Goal: Navigation & Orientation: Find specific page/section

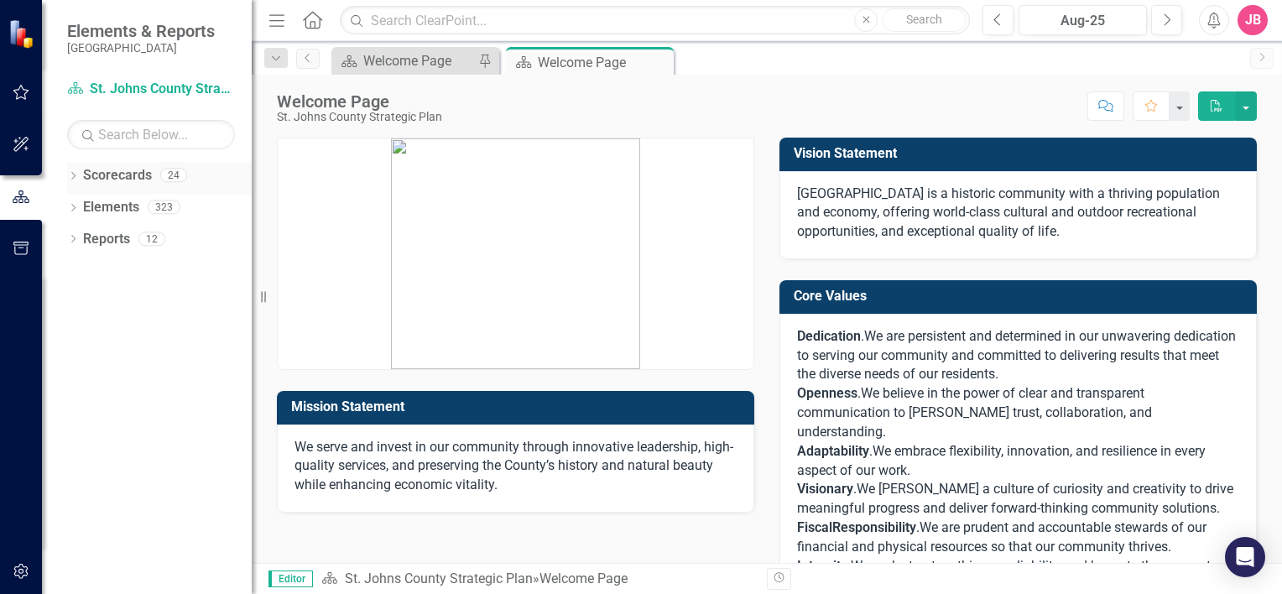
click at [72, 177] on icon "Dropdown" at bounding box center [73, 177] width 12 height 9
click at [81, 205] on icon "Dropdown" at bounding box center [81, 206] width 13 height 10
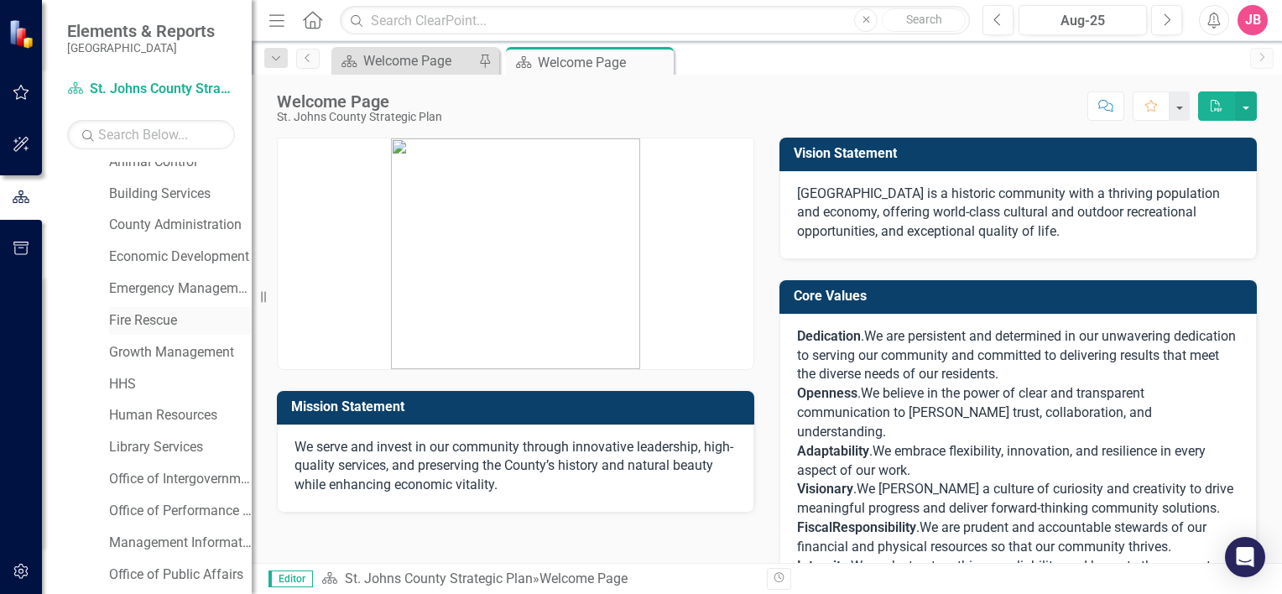
scroll to position [252, 0]
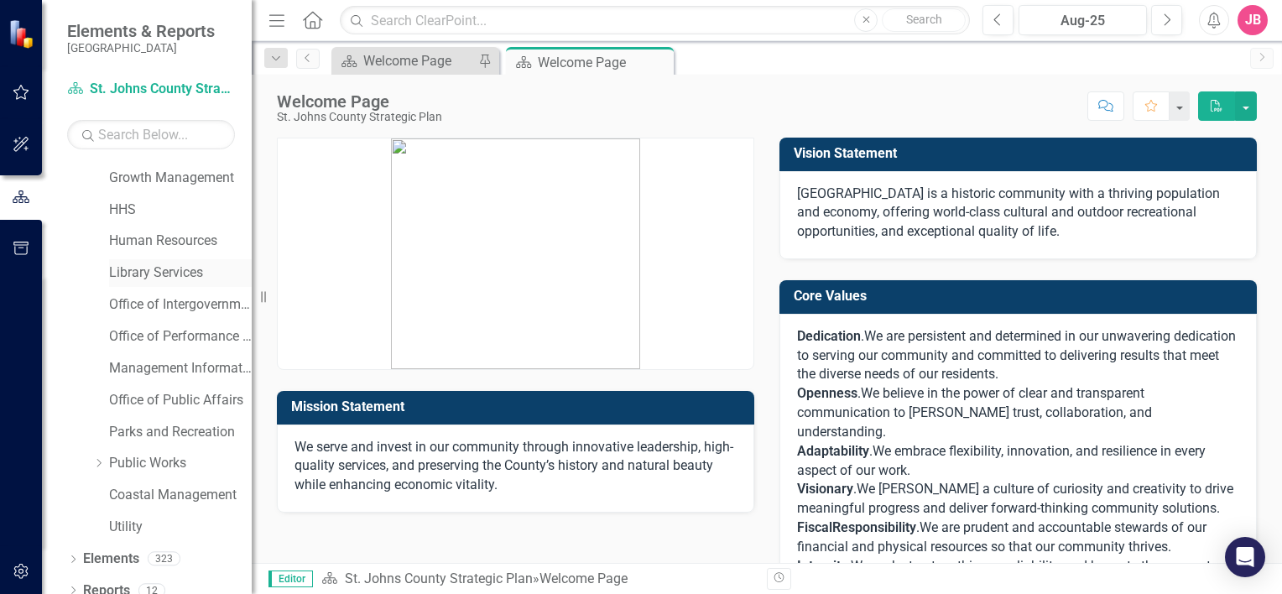
click at [121, 273] on link "Library Services" at bounding box center [180, 272] width 143 height 19
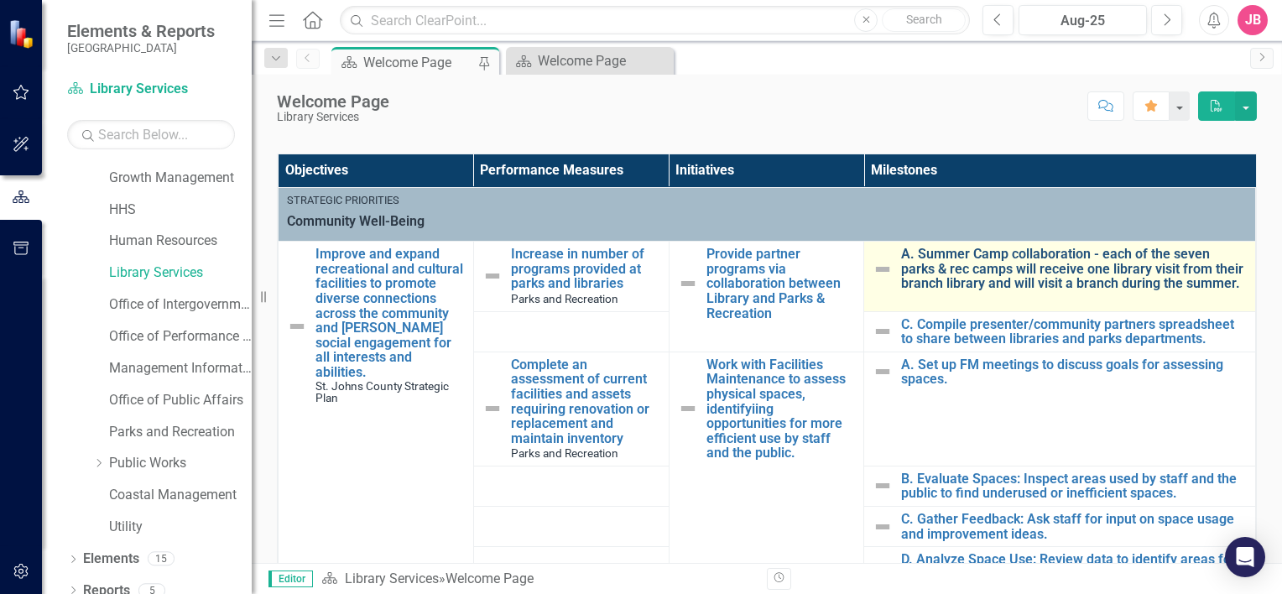
click at [1017, 272] on link "A. Summer Camp collaboration - each of the seven parks & rec camps will receive…" at bounding box center [1074, 269] width 346 height 44
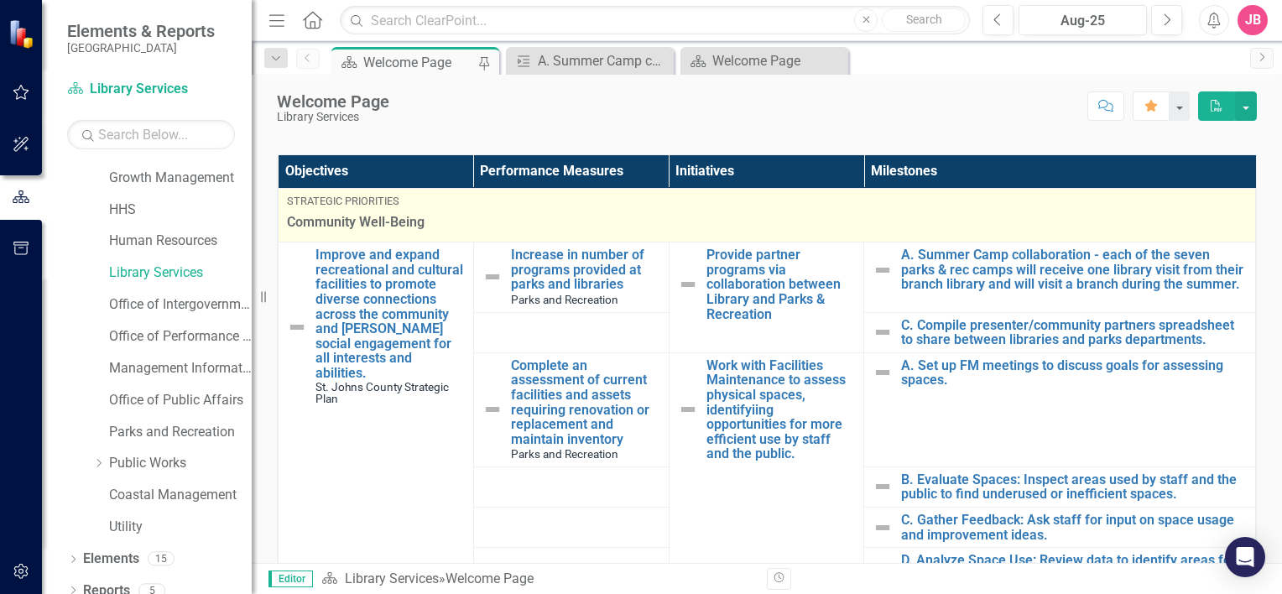
scroll to position [419, 0]
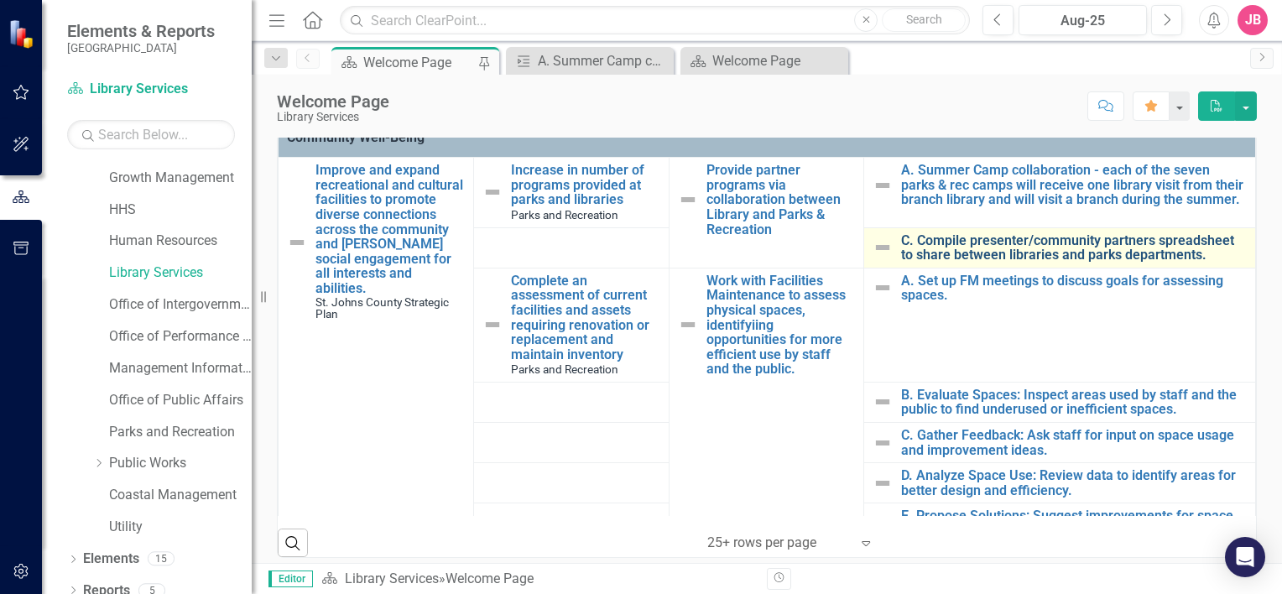
click at [994, 241] on link "C. Compile presenter/community partners spreadsheet to share between libraries …" at bounding box center [1074, 247] width 346 height 29
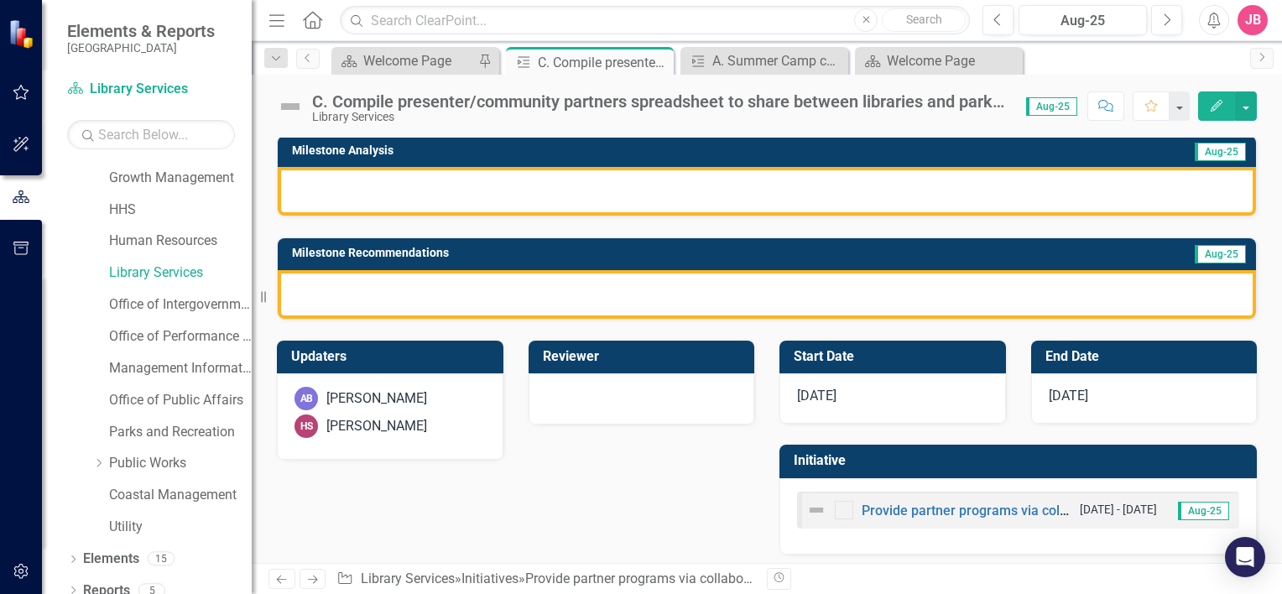
scroll to position [223, 0]
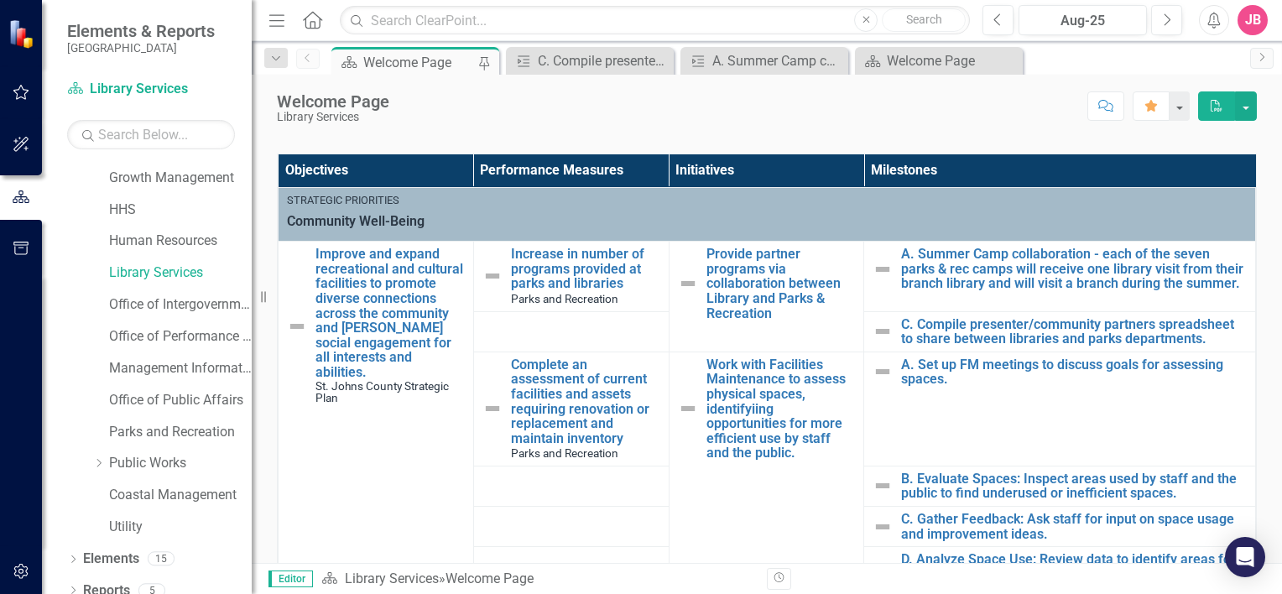
scroll to position [84, 0]
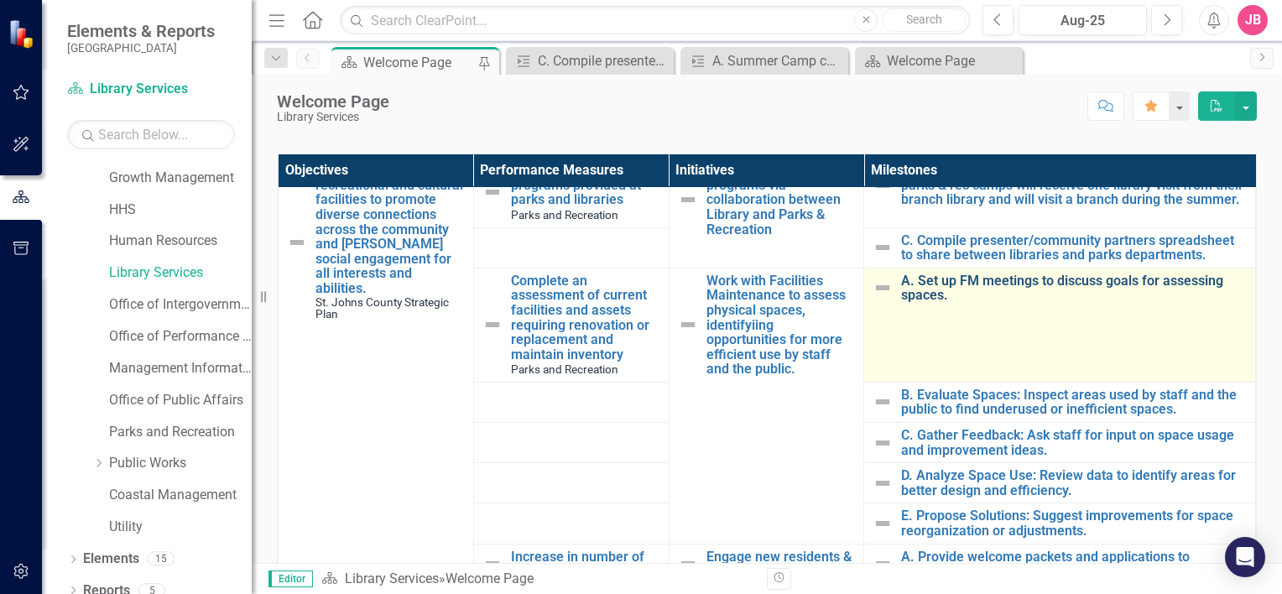
click at [1027, 275] on link "A. Set up FM meetings to discuss goals for assessing spaces." at bounding box center [1074, 287] width 346 height 29
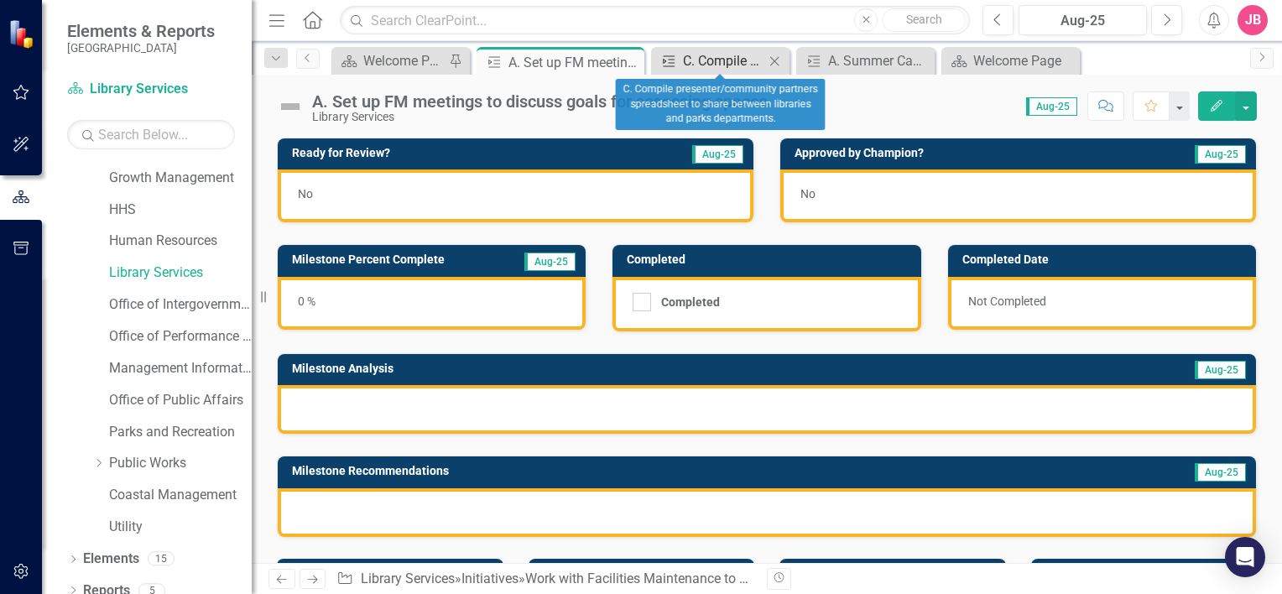
click at [721, 58] on div "C. Compile presenter/community partners spreadsheet to share between libraries …" at bounding box center [723, 60] width 81 height 21
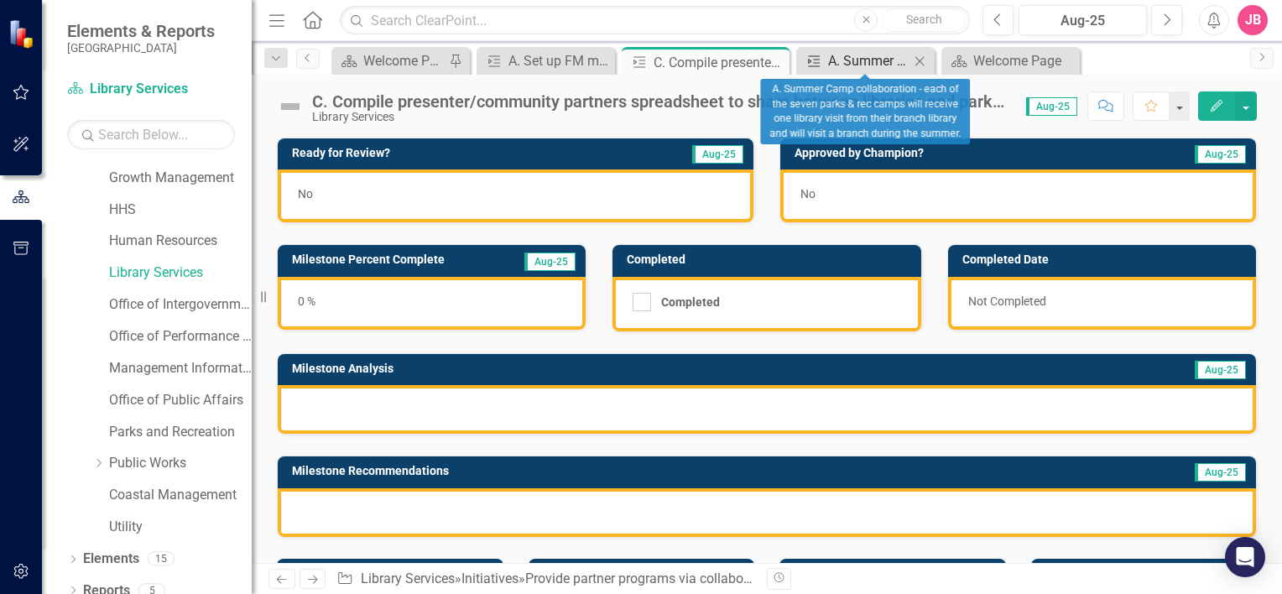
click at [838, 63] on div "A. Summer Camp collaboration - each of the seven parks & rec camps will receive…" at bounding box center [868, 60] width 81 height 21
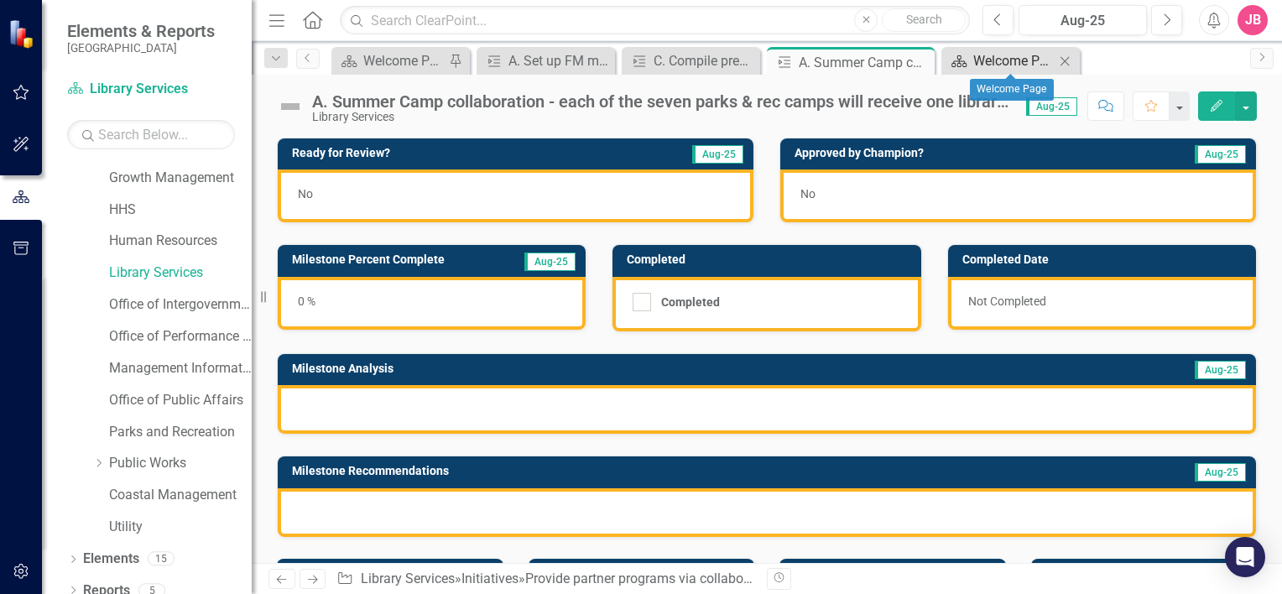
click at [999, 60] on div "Welcome Page" at bounding box center [1013, 60] width 81 height 21
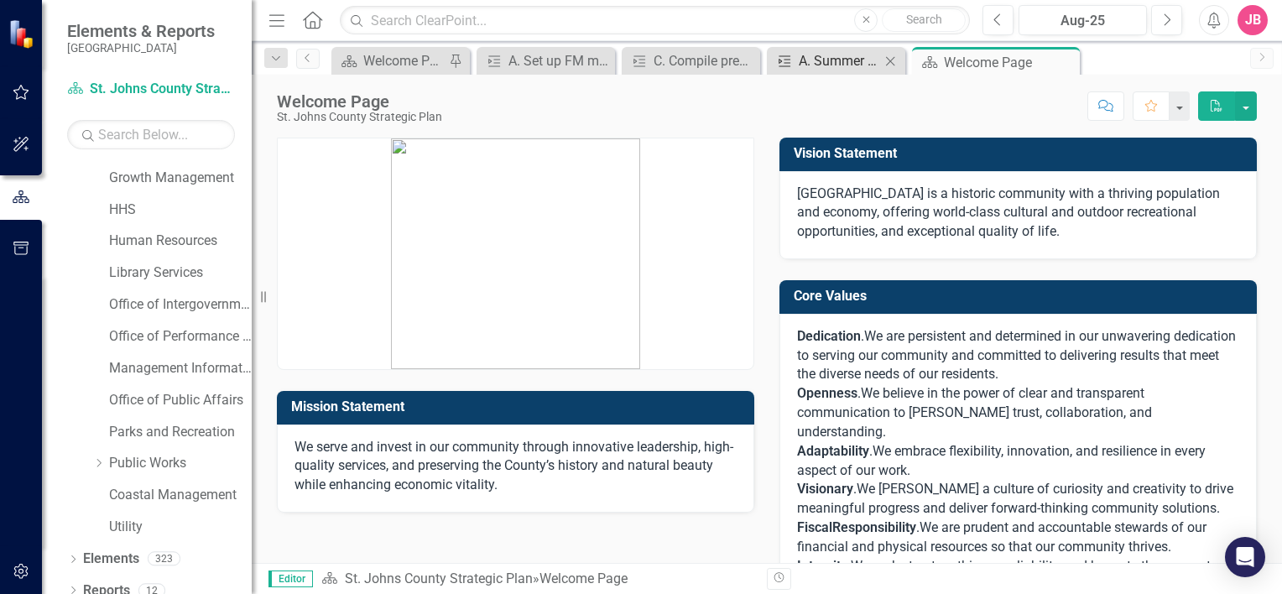
click at [861, 58] on div "A. Summer Camp collaboration - each of the seven parks & rec camps will receive…" at bounding box center [838, 60] width 81 height 21
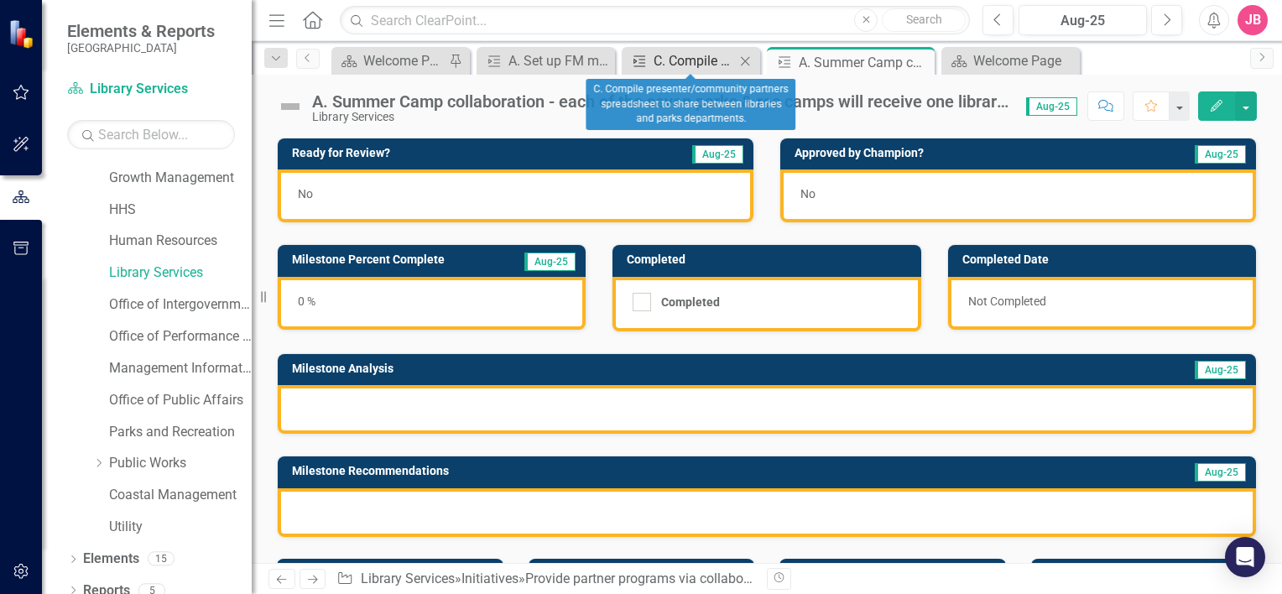
click at [687, 60] on div "C. Compile presenter/community partners spreadsheet to share between libraries …" at bounding box center [693, 60] width 81 height 21
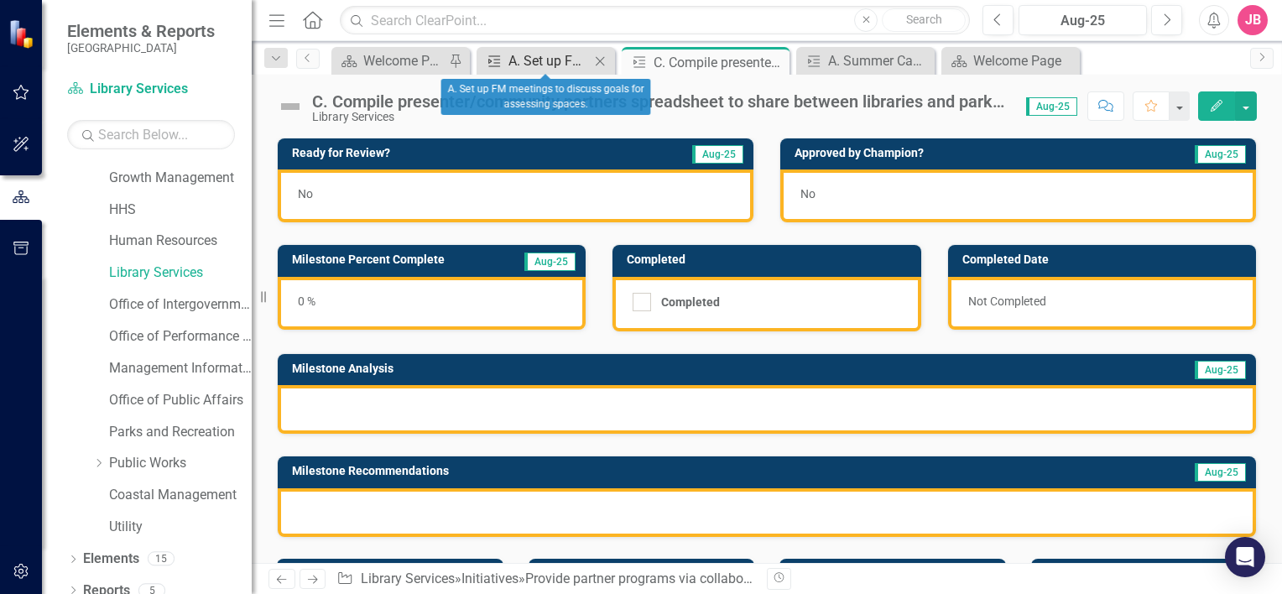
click at [547, 61] on div "A. Set up FM meetings to discuss goals for assessing spaces." at bounding box center [548, 60] width 81 height 21
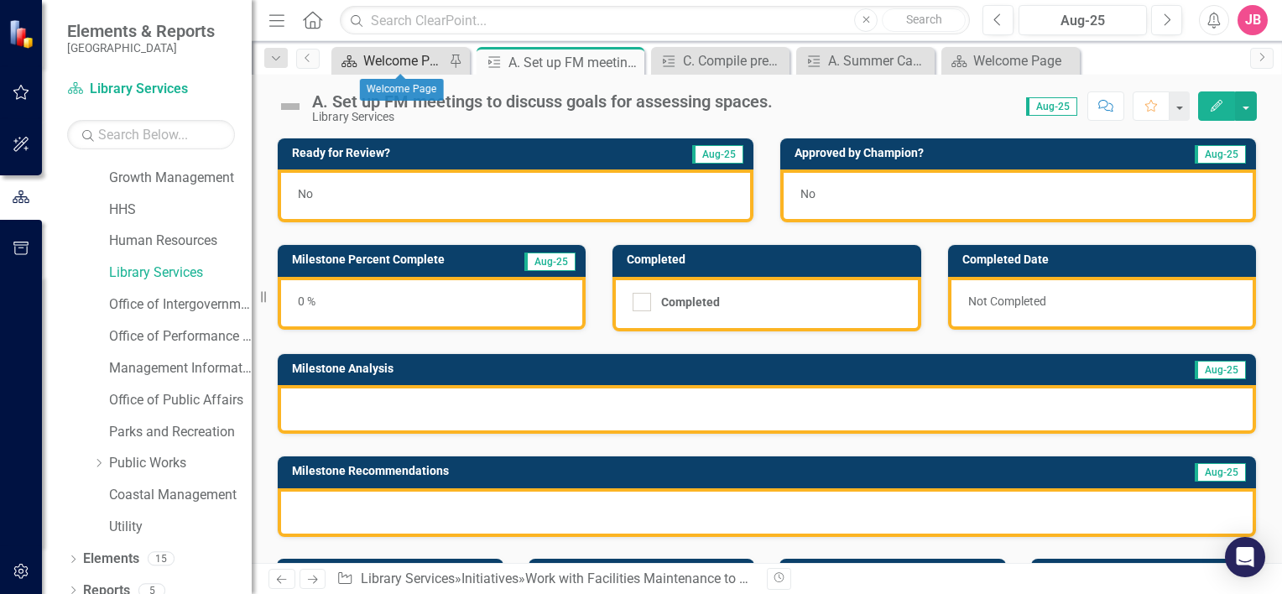
click at [409, 60] on div "Welcome Page" at bounding box center [403, 60] width 81 height 21
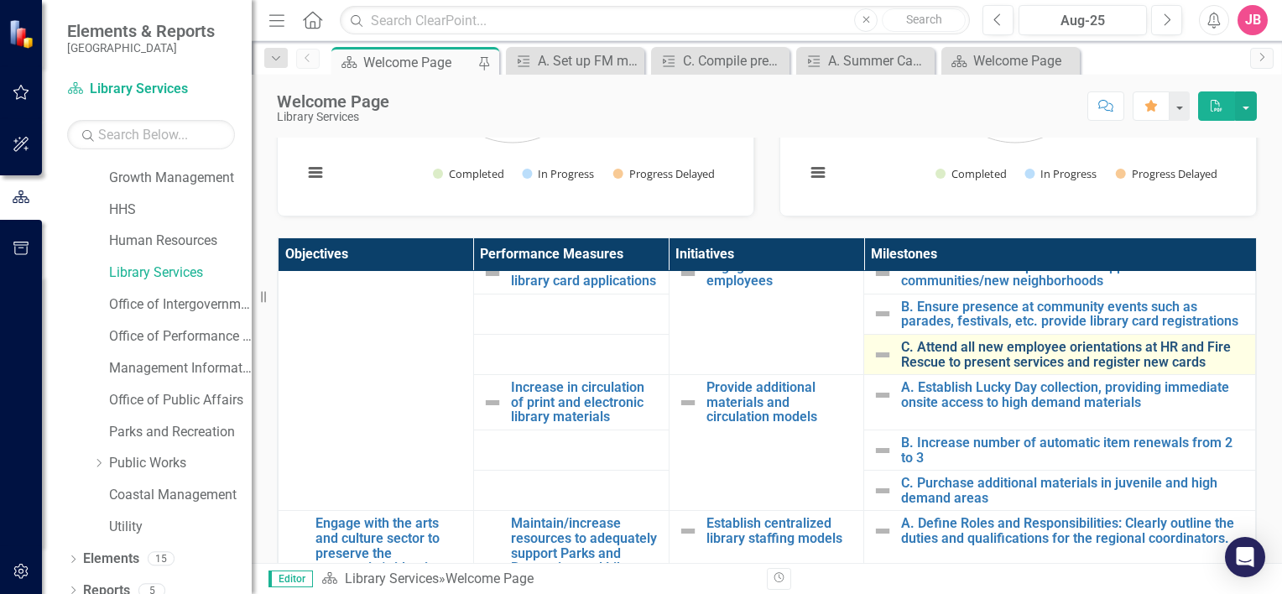
scroll to position [419, 0]
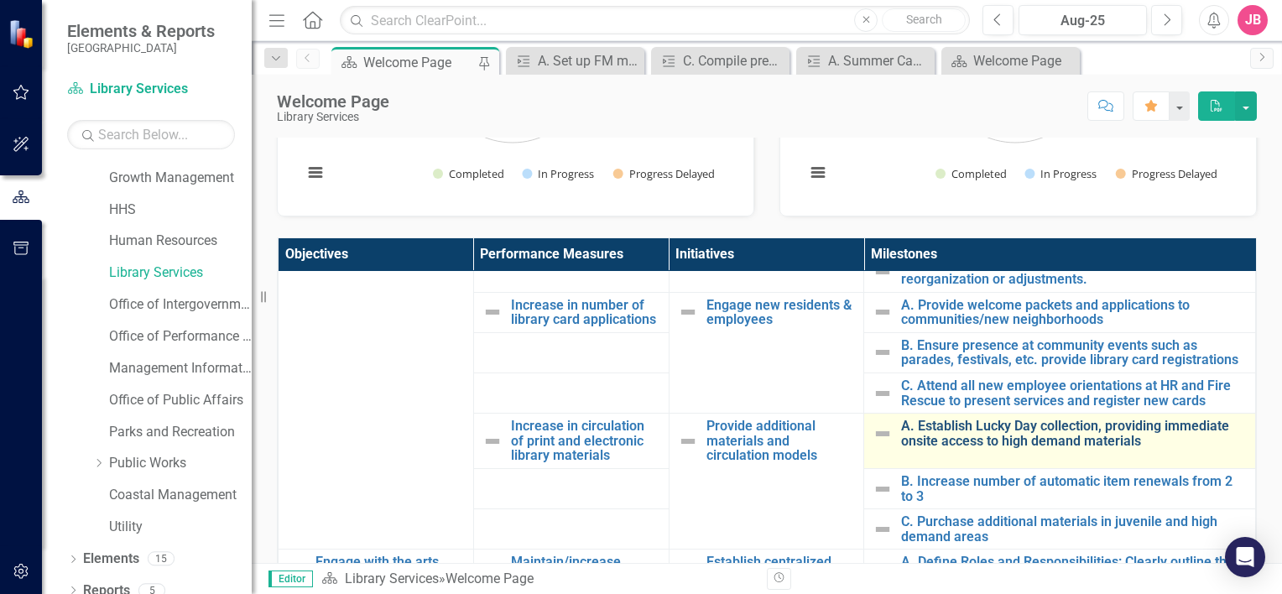
click at [992, 431] on link "A. Establish Lucky Day collection, providing immediate onsite access to high de…" at bounding box center [1074, 433] width 346 height 29
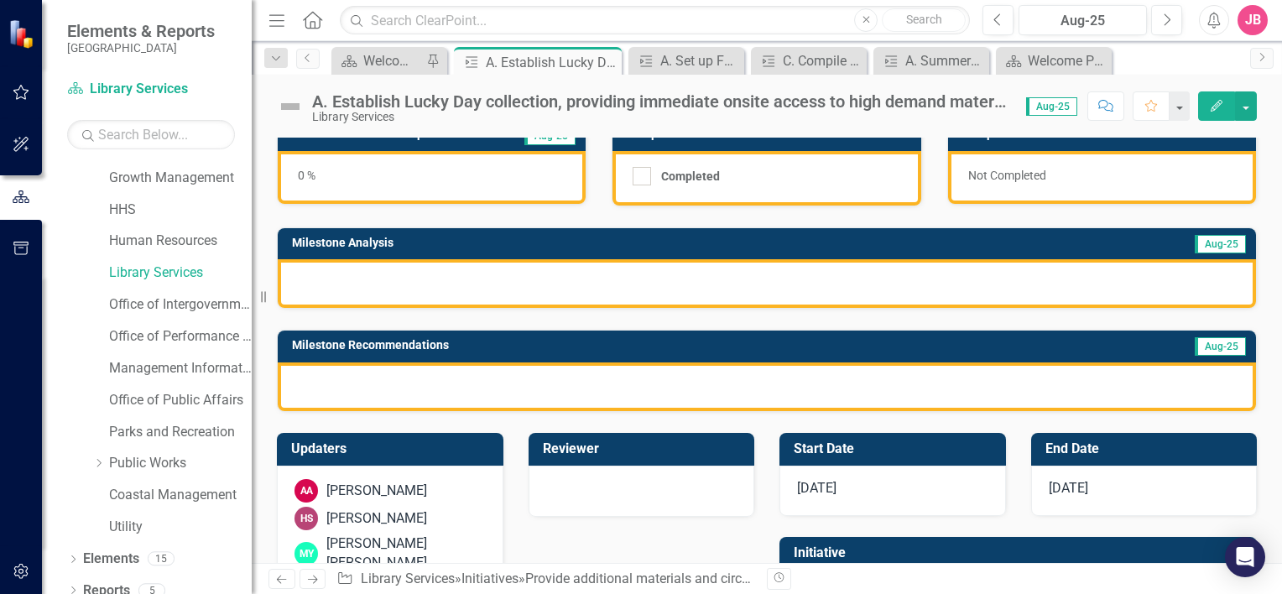
scroll to position [223, 0]
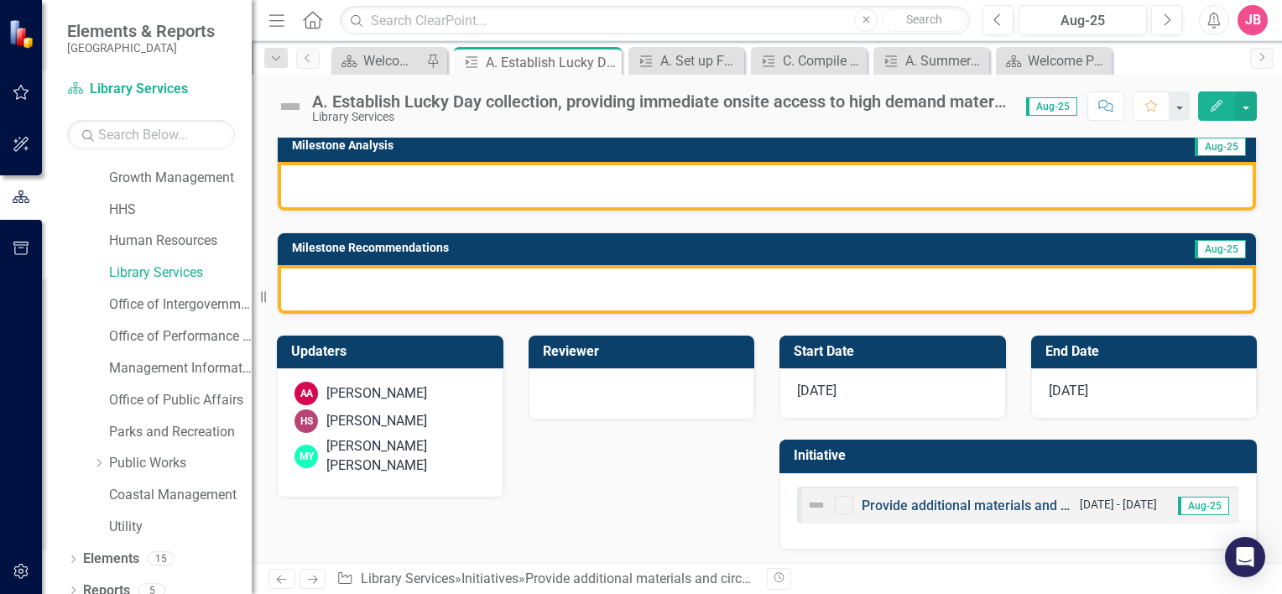
click at [944, 508] on link "Provide additional materials and circulation models" at bounding box center [1015, 505] width 309 height 16
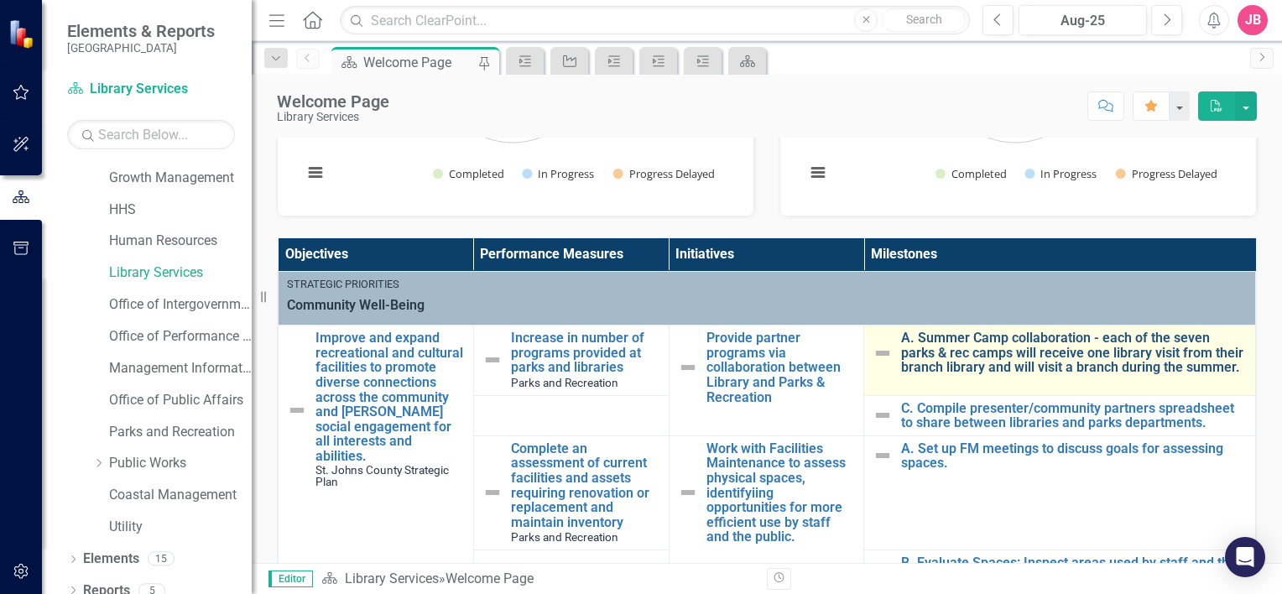
click at [1000, 353] on link "A. Summer Camp collaboration - each of the seven parks & rec camps will receive…" at bounding box center [1074, 352] width 346 height 44
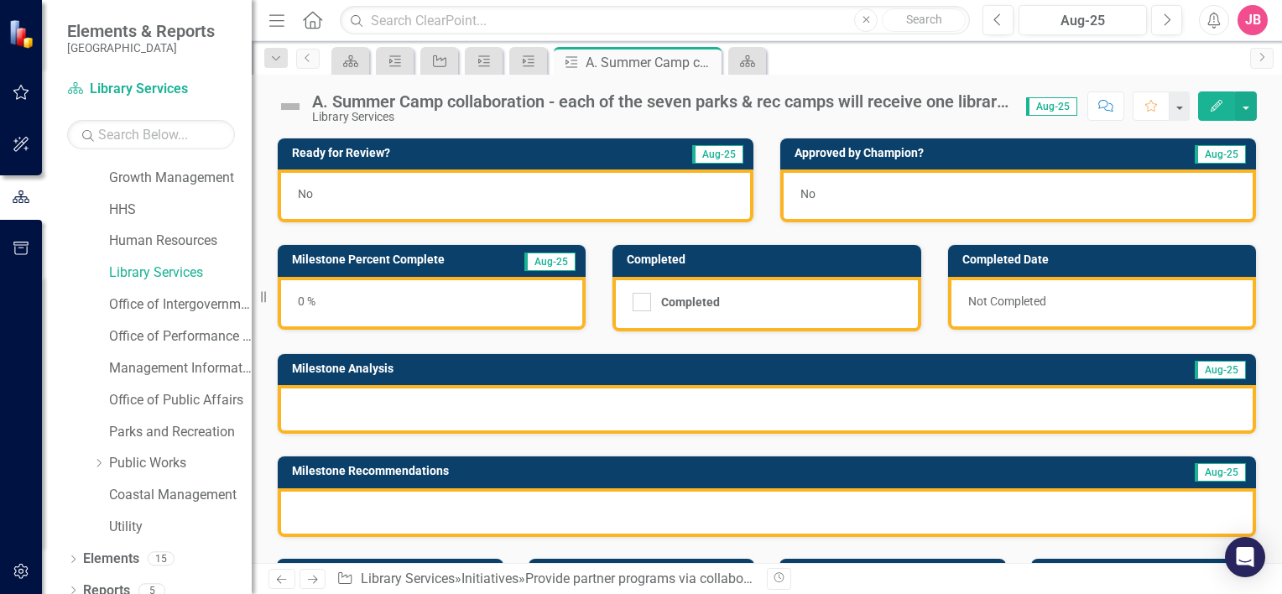
click at [1061, 104] on span "Aug-25" at bounding box center [1051, 106] width 51 height 18
click at [1063, 104] on span "Aug-25" at bounding box center [1051, 106] width 51 height 18
click at [1251, 107] on button "button" at bounding box center [1246, 105] width 22 height 29
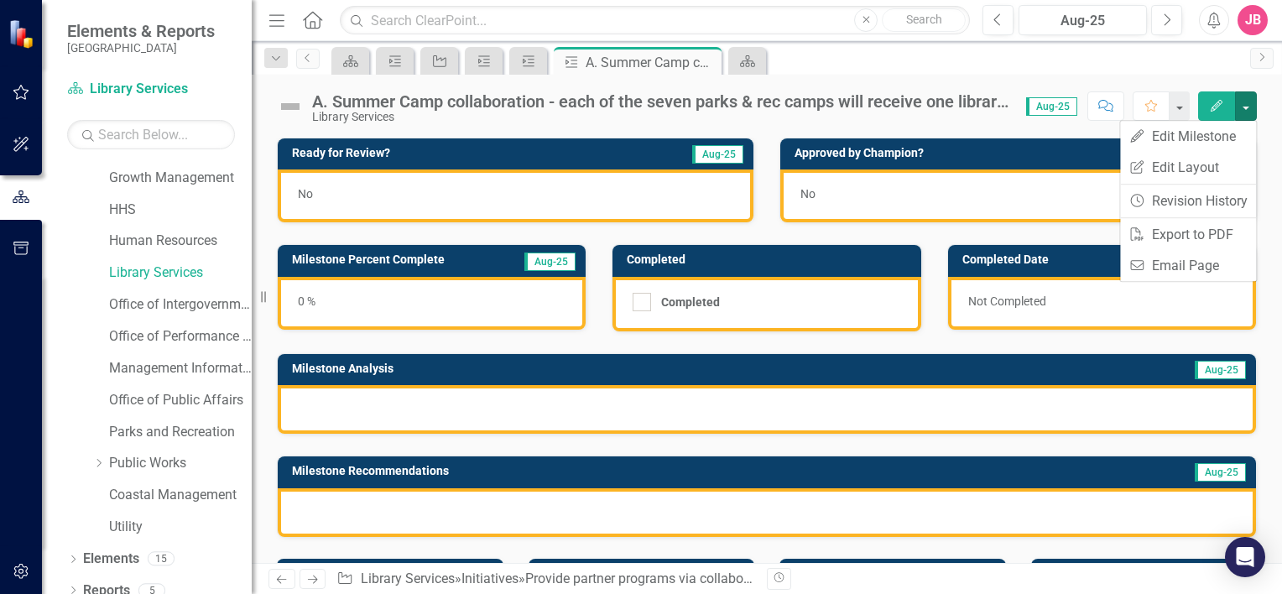
click at [906, 117] on div "Library Services" at bounding box center [660, 117] width 697 height 13
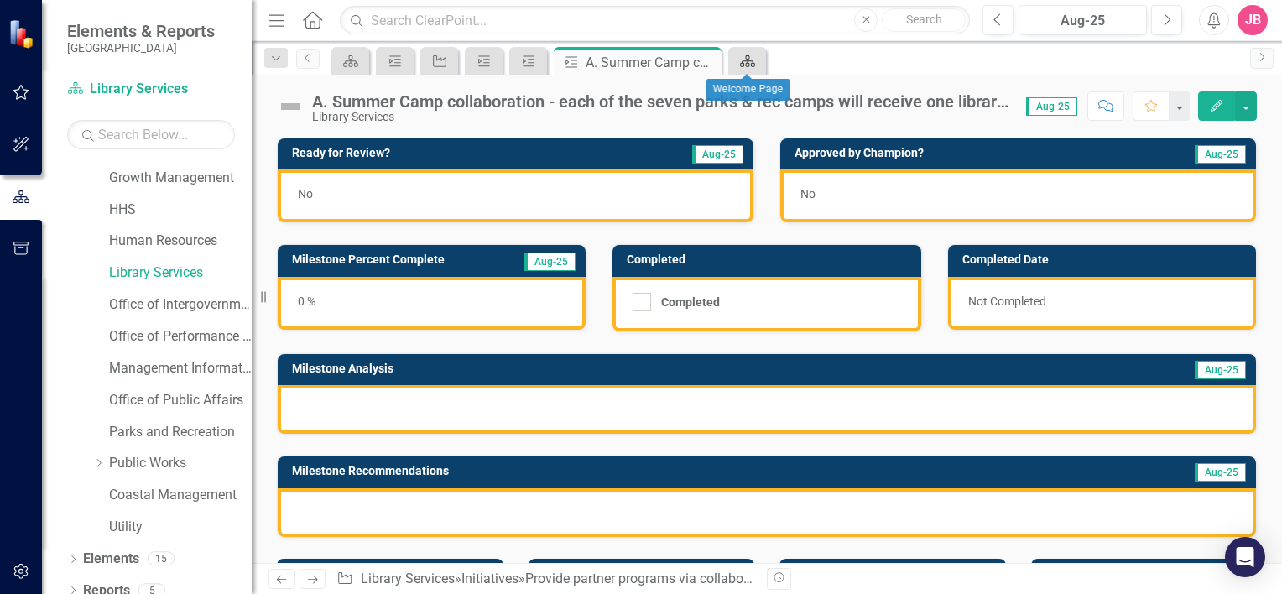
click at [748, 62] on icon "Scorecard" at bounding box center [747, 61] width 17 height 13
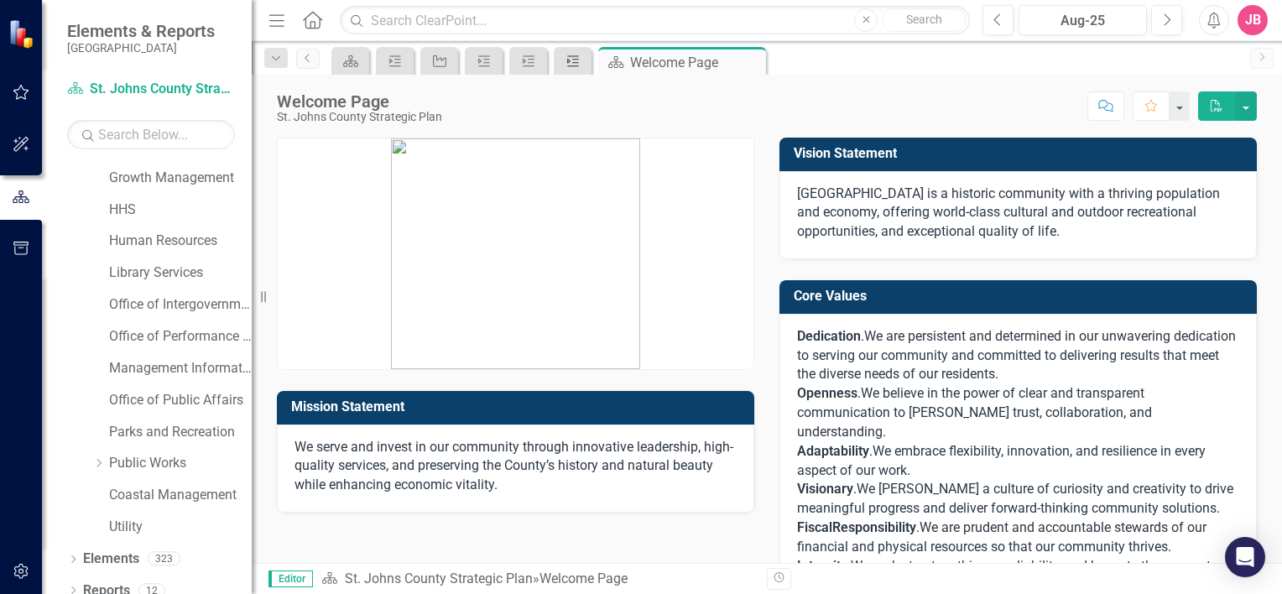
click at [567, 57] on icon "Milestone" at bounding box center [572, 61] width 17 height 13
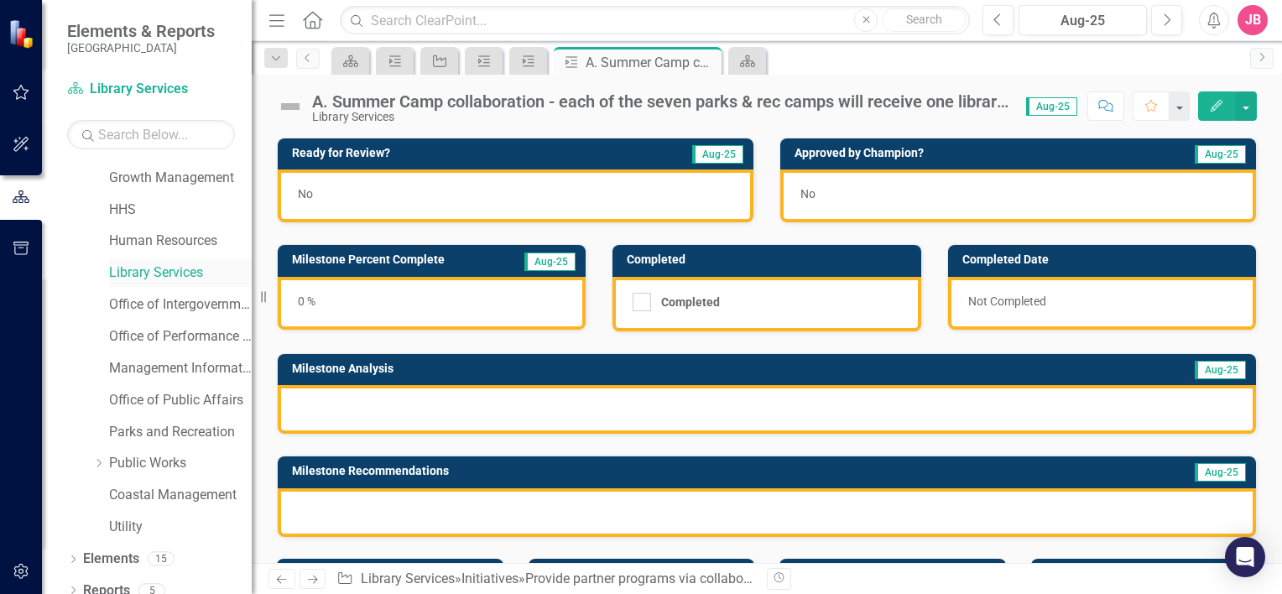
click at [148, 271] on link "Library Services" at bounding box center [180, 272] width 143 height 19
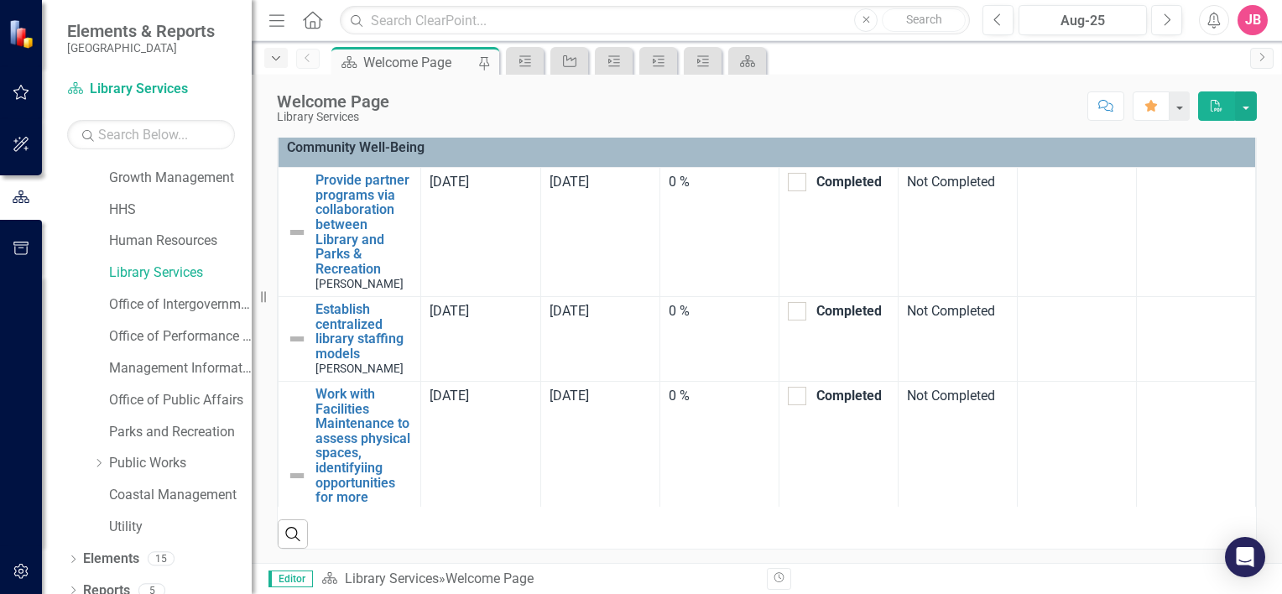
click at [275, 60] on icon "button" at bounding box center [276, 58] width 8 height 4
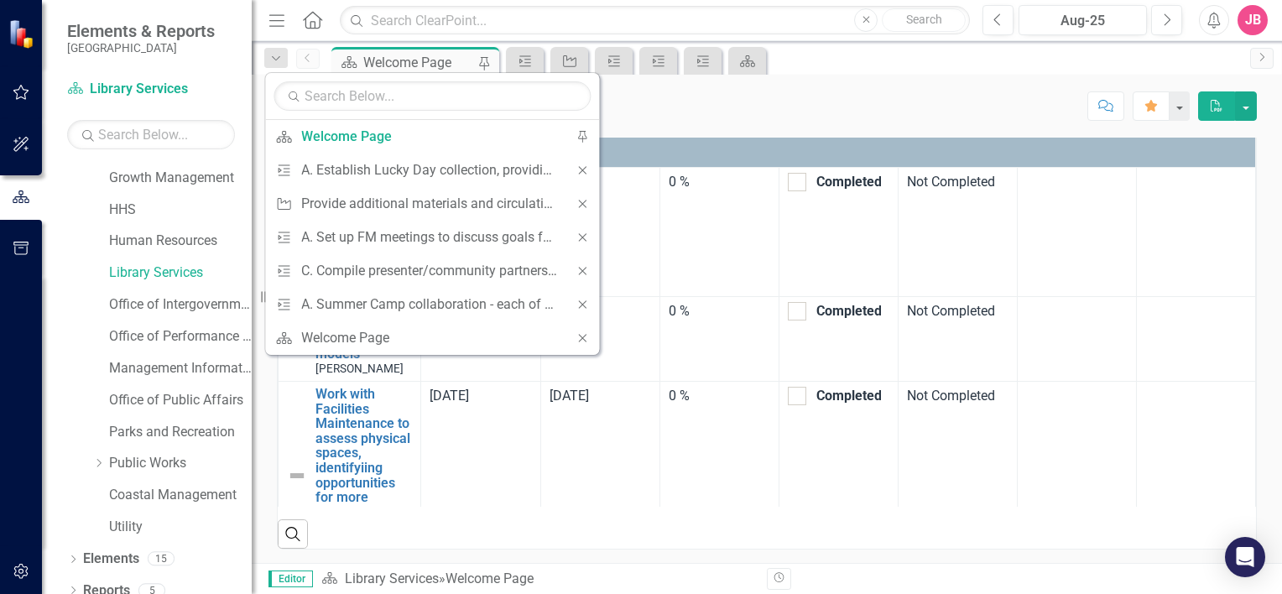
click at [803, 537] on div "Search" at bounding box center [767, 527] width 978 height 41
